Goal: Check status: Check status

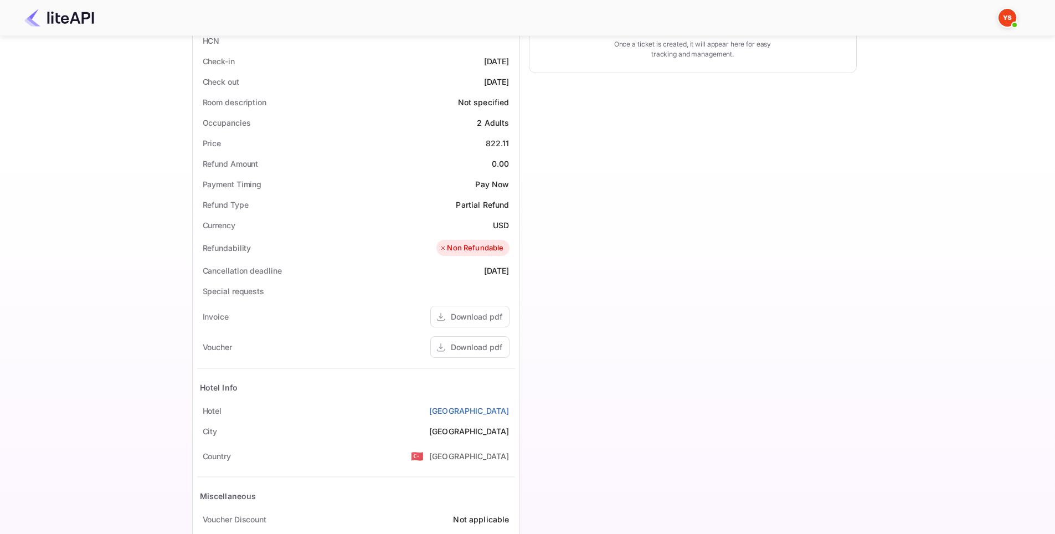
scroll to position [277, 0]
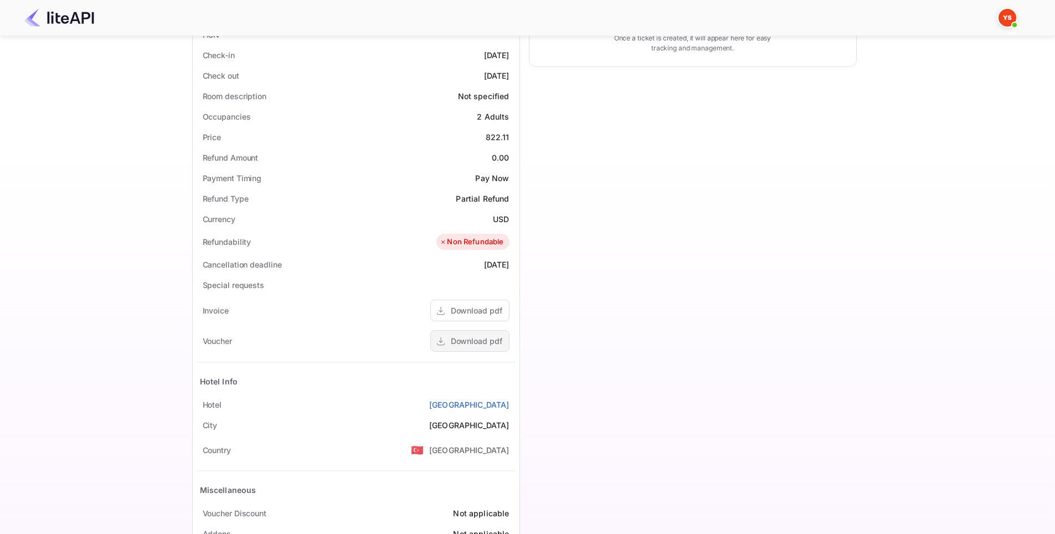
click at [476, 338] on div "Download pdf" at bounding box center [476, 341] width 51 height 12
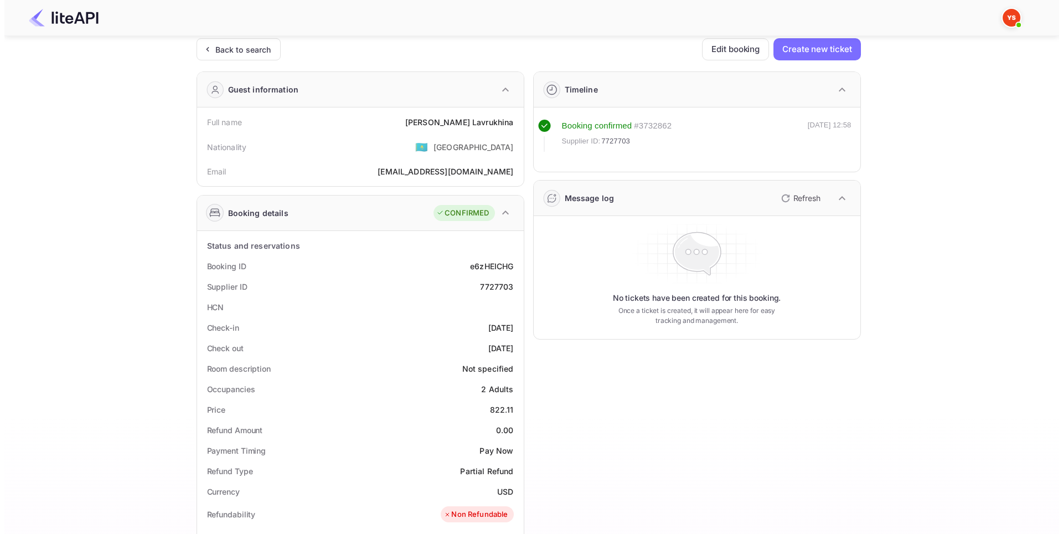
scroll to position [0, 0]
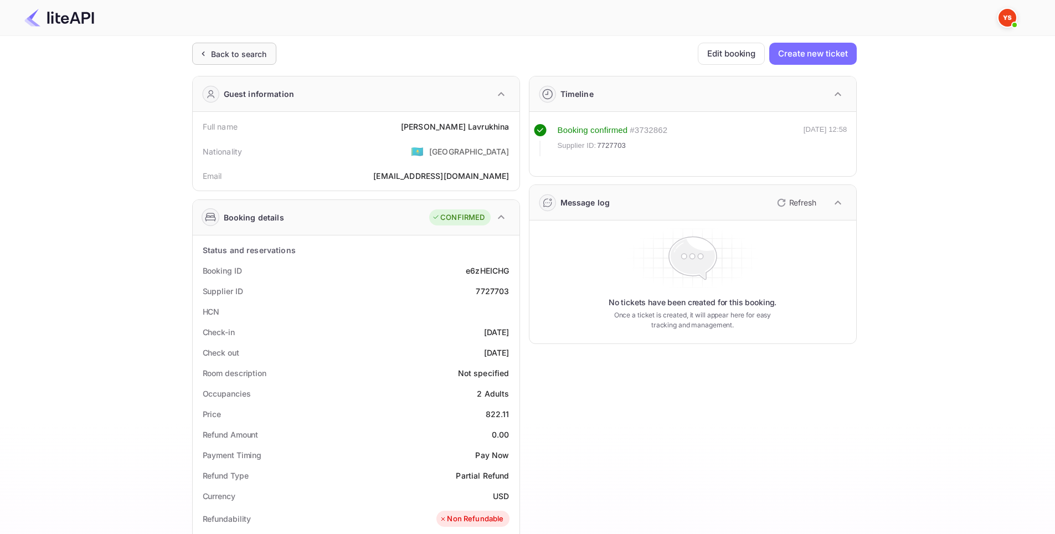
click at [239, 55] on div "Back to search" at bounding box center [239, 54] width 56 height 12
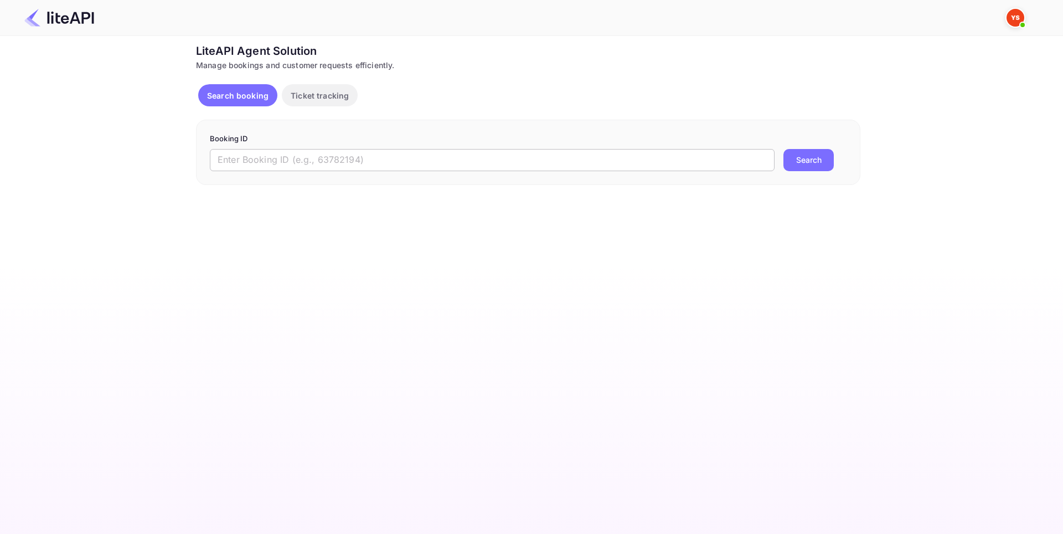
click at [320, 170] on input "text" at bounding box center [492, 160] width 565 height 22
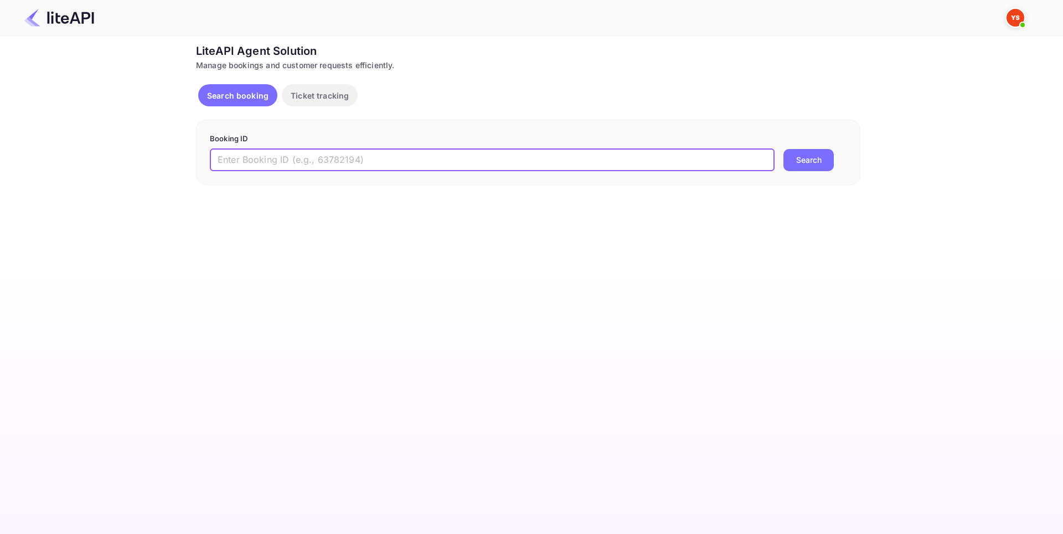
paste input "[PHONE_NUMBER]"
drag, startPoint x: 307, startPoint y: 163, endPoint x: 175, endPoint y: 165, distance: 132.3
click at [175, 165] on div "Ticket Affiliate URL [URL][DOMAIN_NAME] Business partner name Nuitee Travel Cus…" at bounding box center [528, 114] width 1030 height 142
paste input "908279"
type input "9082795"
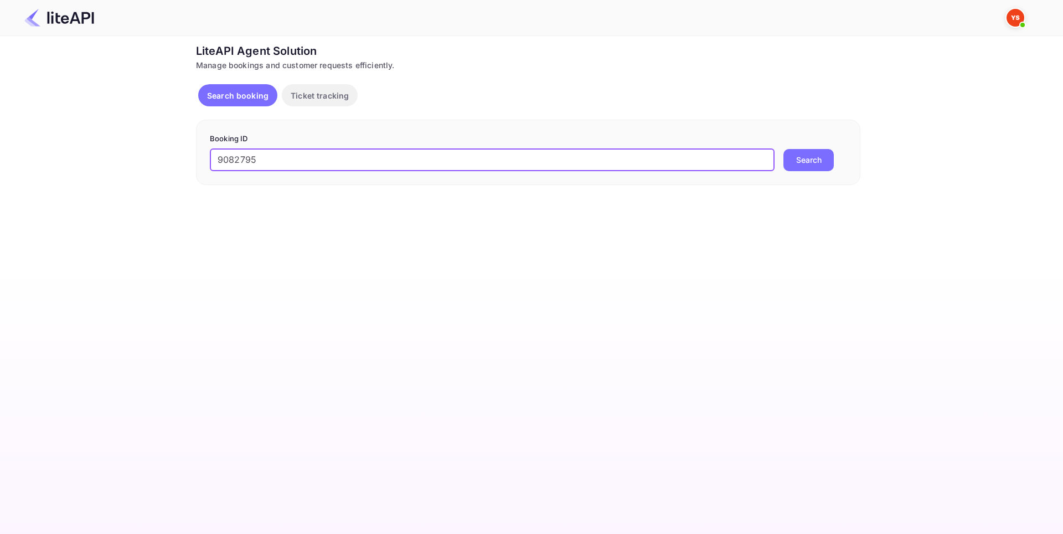
click at [788, 162] on button "Search" at bounding box center [808, 160] width 50 height 22
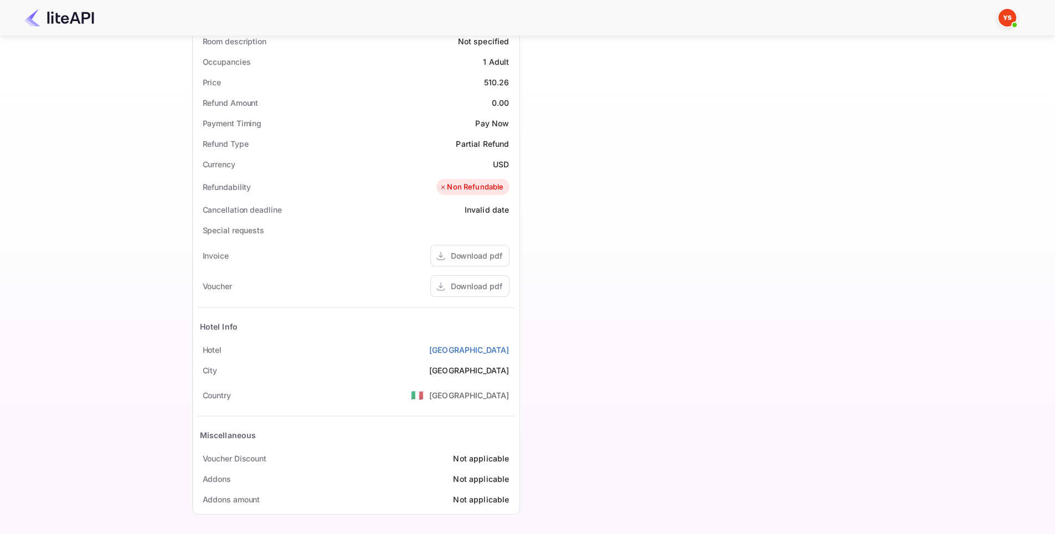
scroll to position [332, 0]
click at [482, 286] on div "Download pdf" at bounding box center [476, 286] width 51 height 12
